Goal: Task Accomplishment & Management: Manage account settings

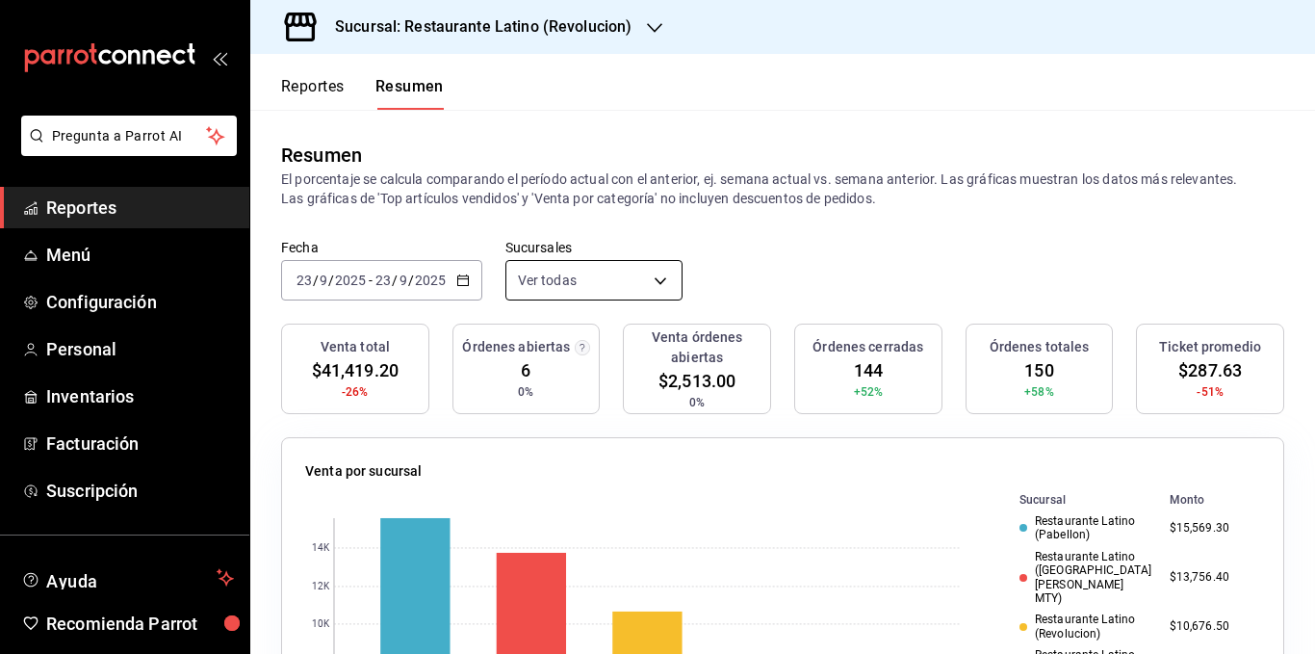
click at [584, 274] on body "Pregunta a Parrot AI Reportes Menú Configuración Personal Inventarios Facturaci…" at bounding box center [657, 327] width 1315 height 654
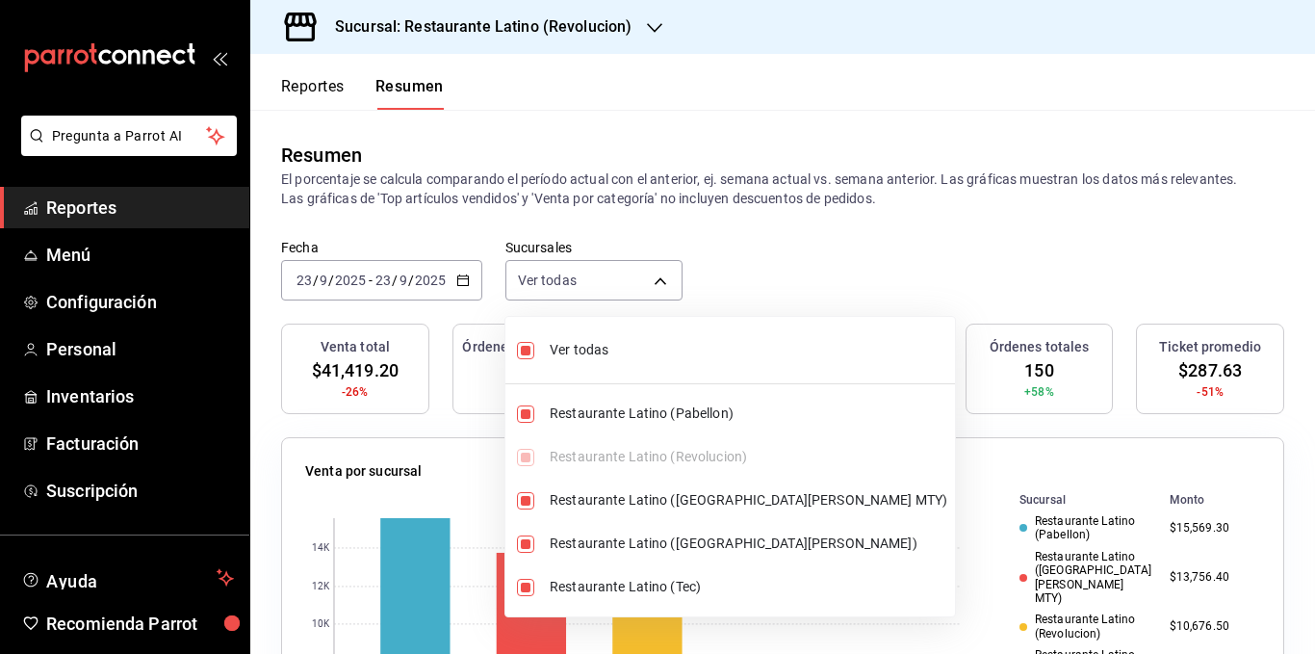
click at [592, 344] on span "Ver todas" at bounding box center [749, 350] width 398 height 20
type input "[object Object]"
checkbox input "false"
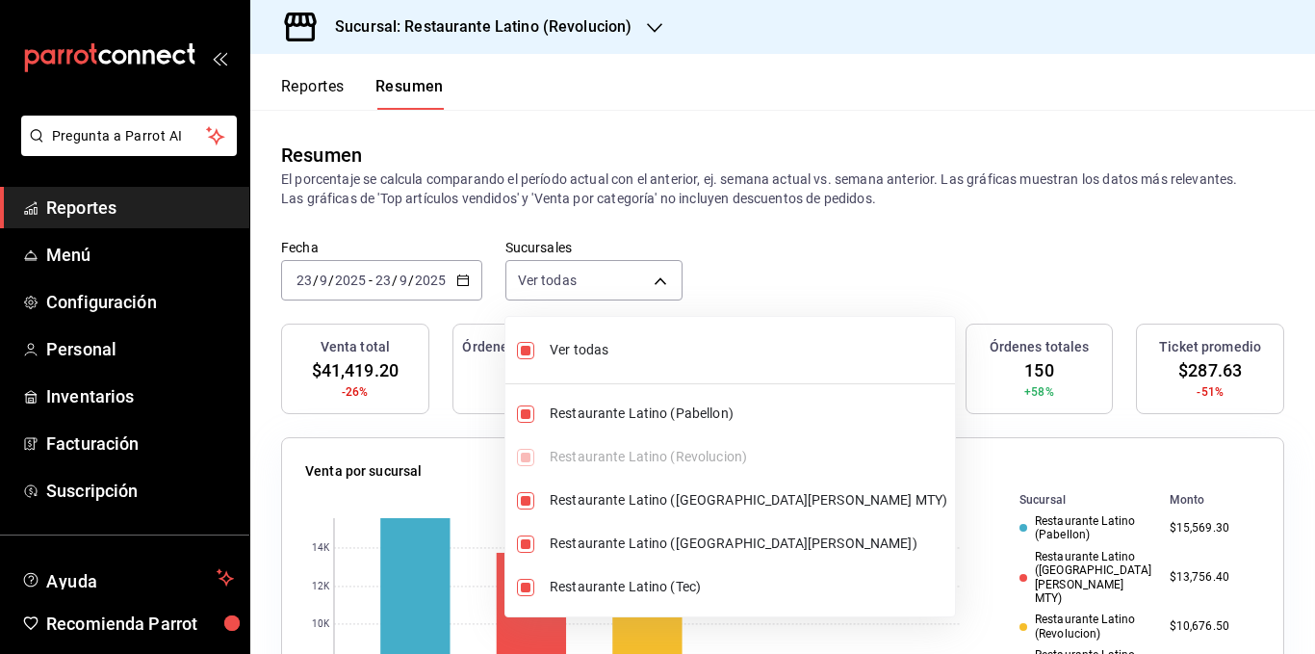
checkbox input "false"
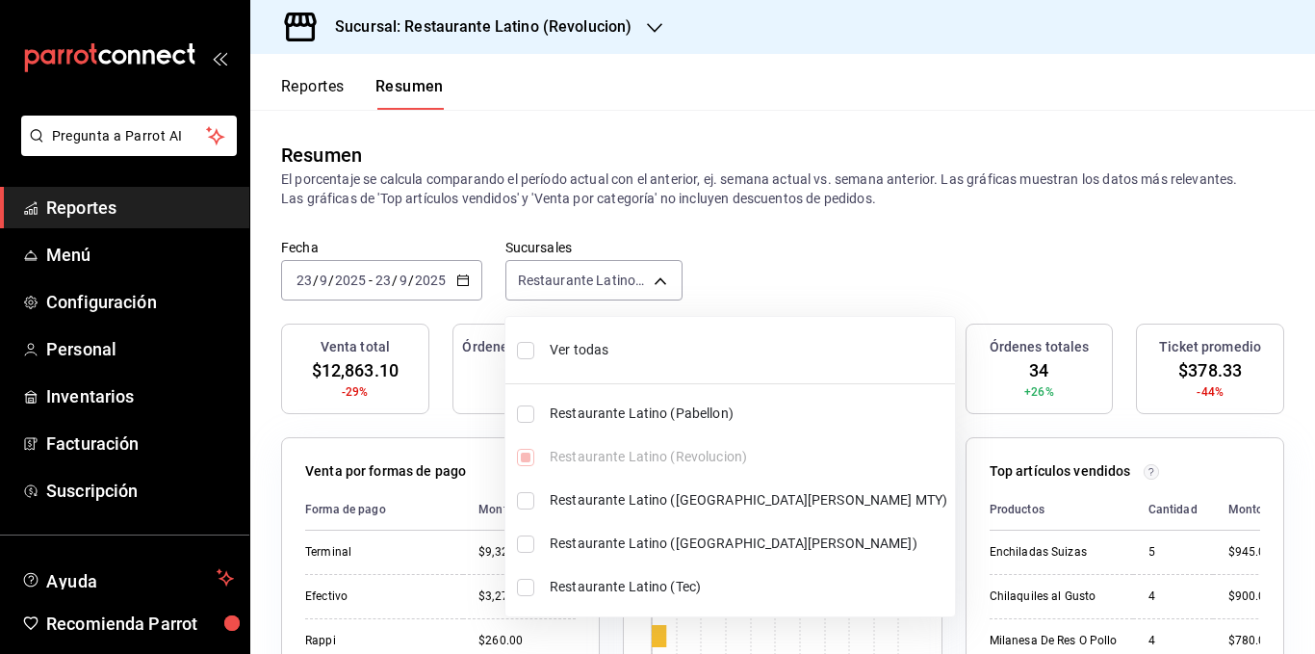
click at [591, 348] on span "Ver todas" at bounding box center [749, 350] width 398 height 20
type input "[object Object],[object Object],[object Object],[object Object],[object Object]"
checkbox input "true"
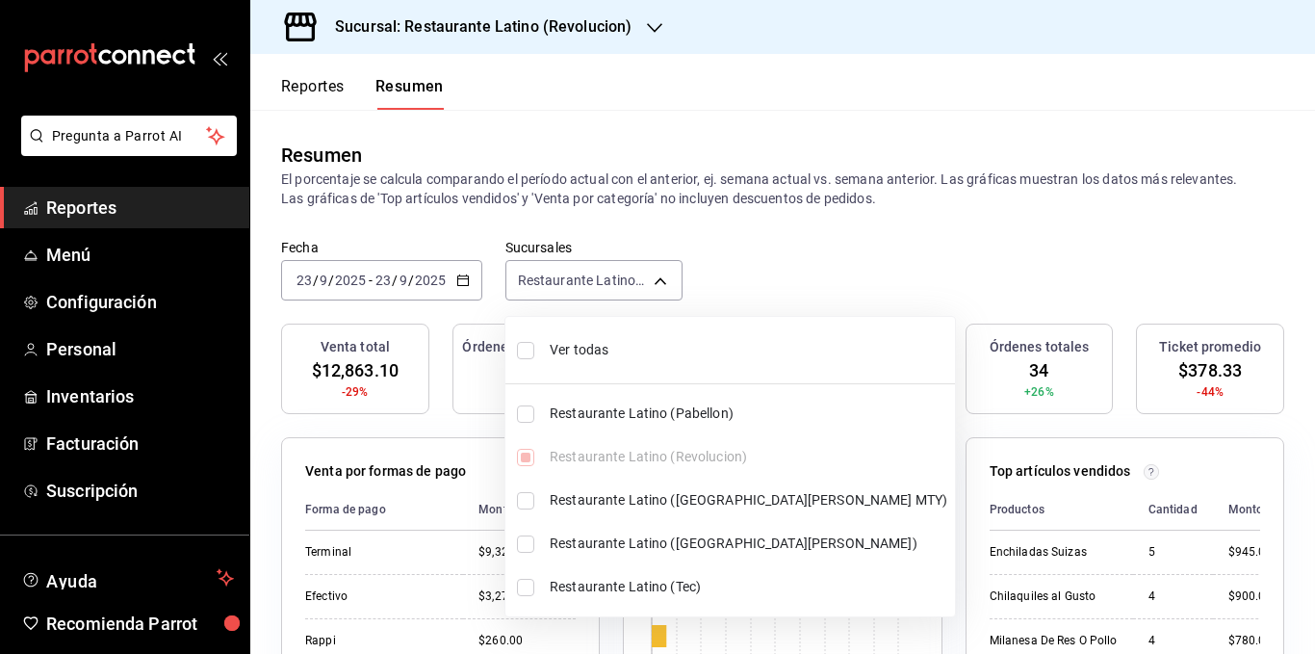
checkbox input "true"
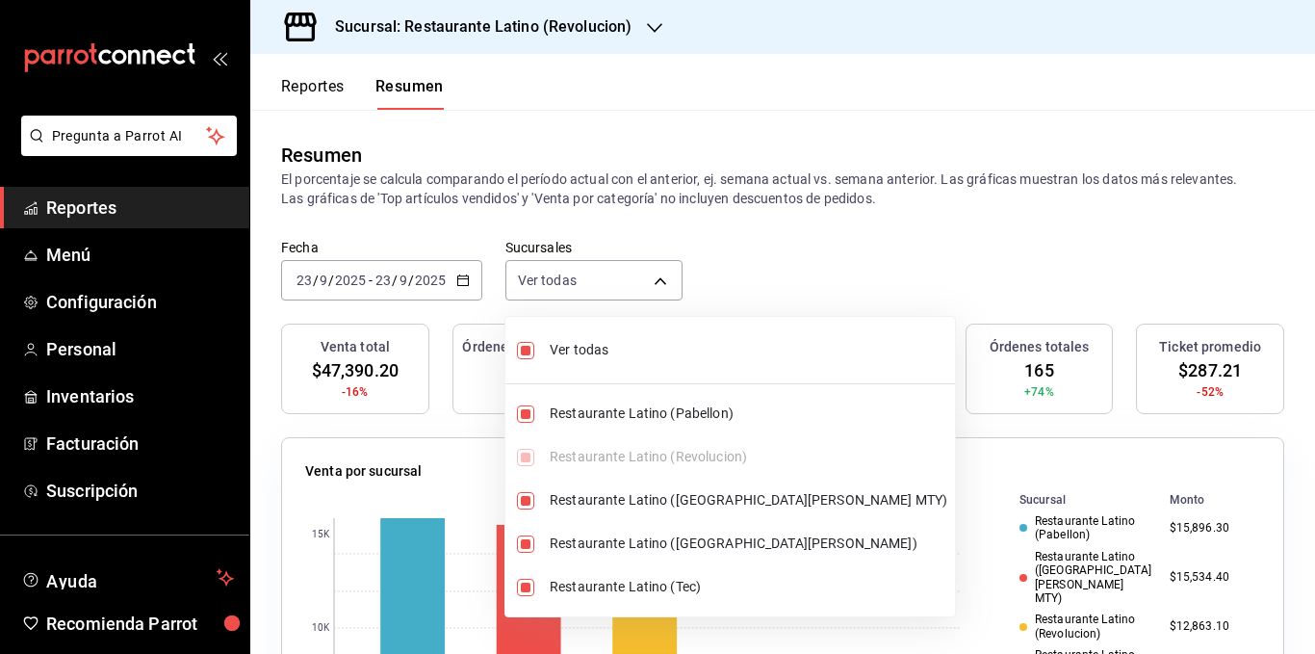
click at [657, 213] on div at bounding box center [657, 327] width 1315 height 654
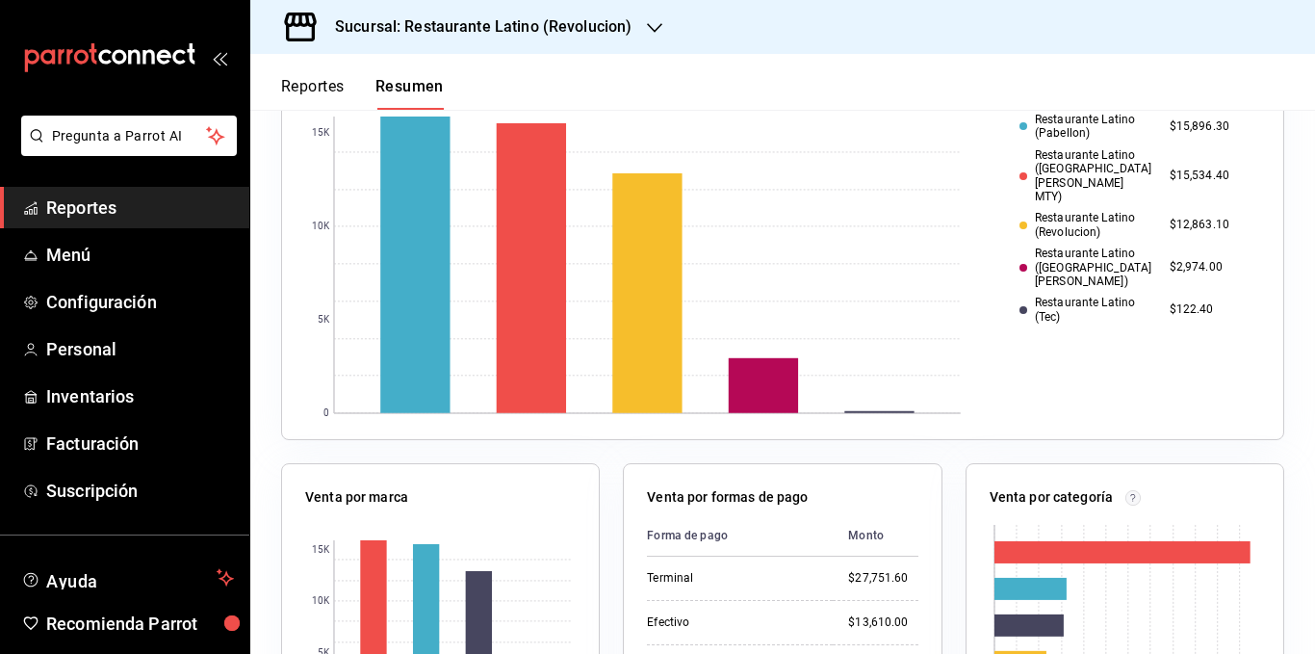
scroll to position [481, 0]
